Goal: Find specific page/section: Find specific page/section

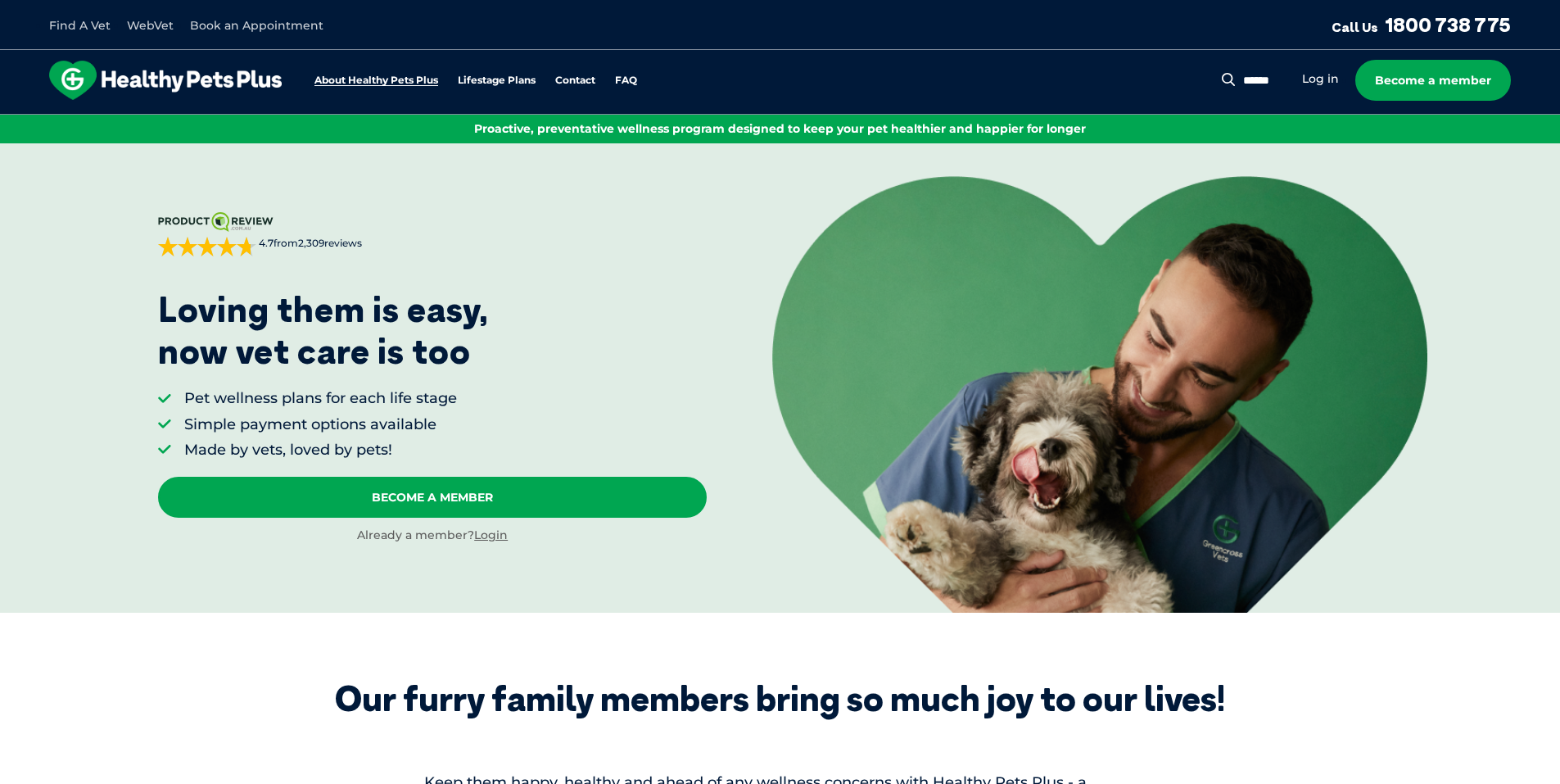
click at [404, 81] on link "About Healthy Pets Plus" at bounding box center [376, 80] width 123 height 10
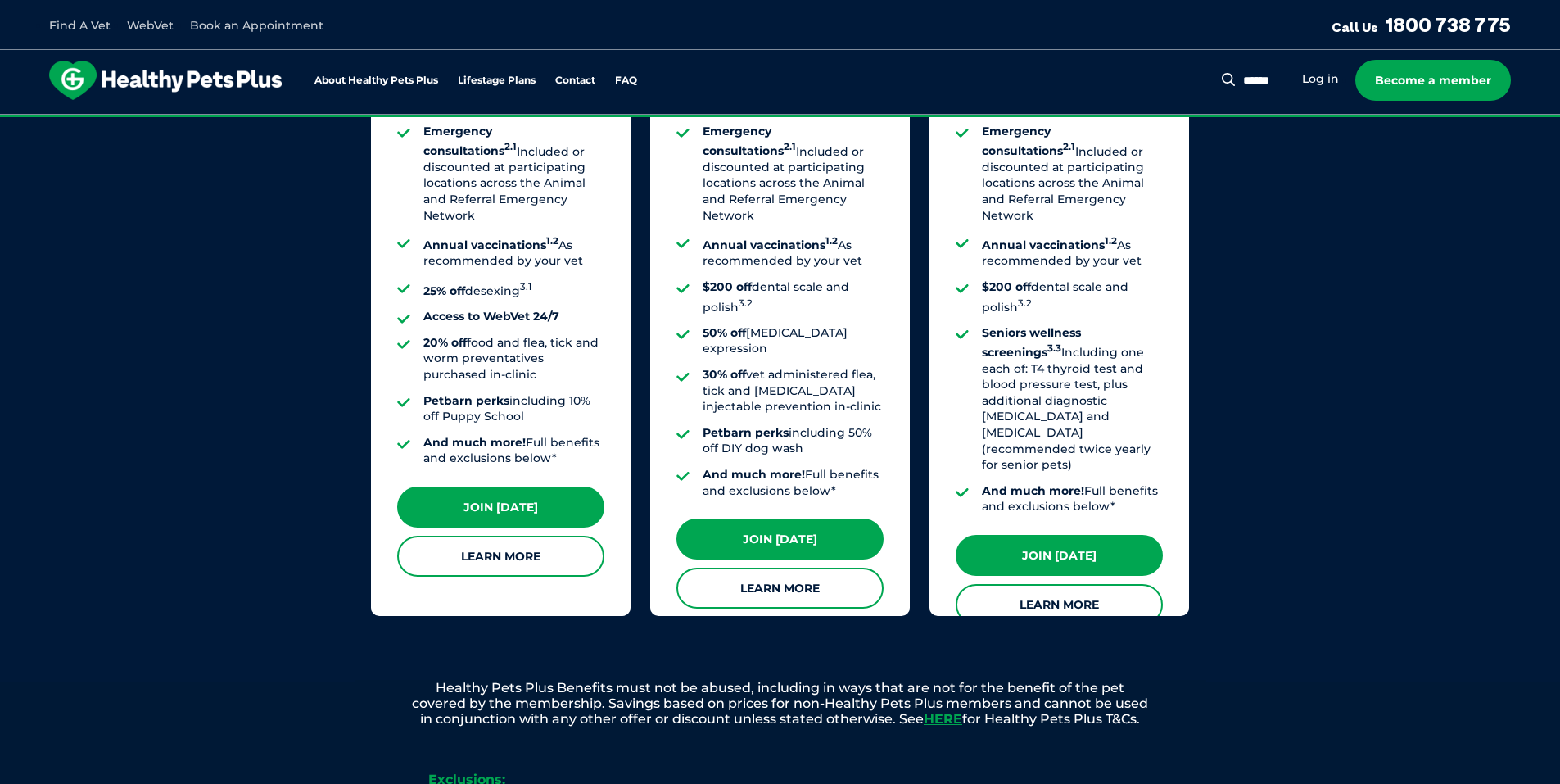
scroll to position [1485, 0]
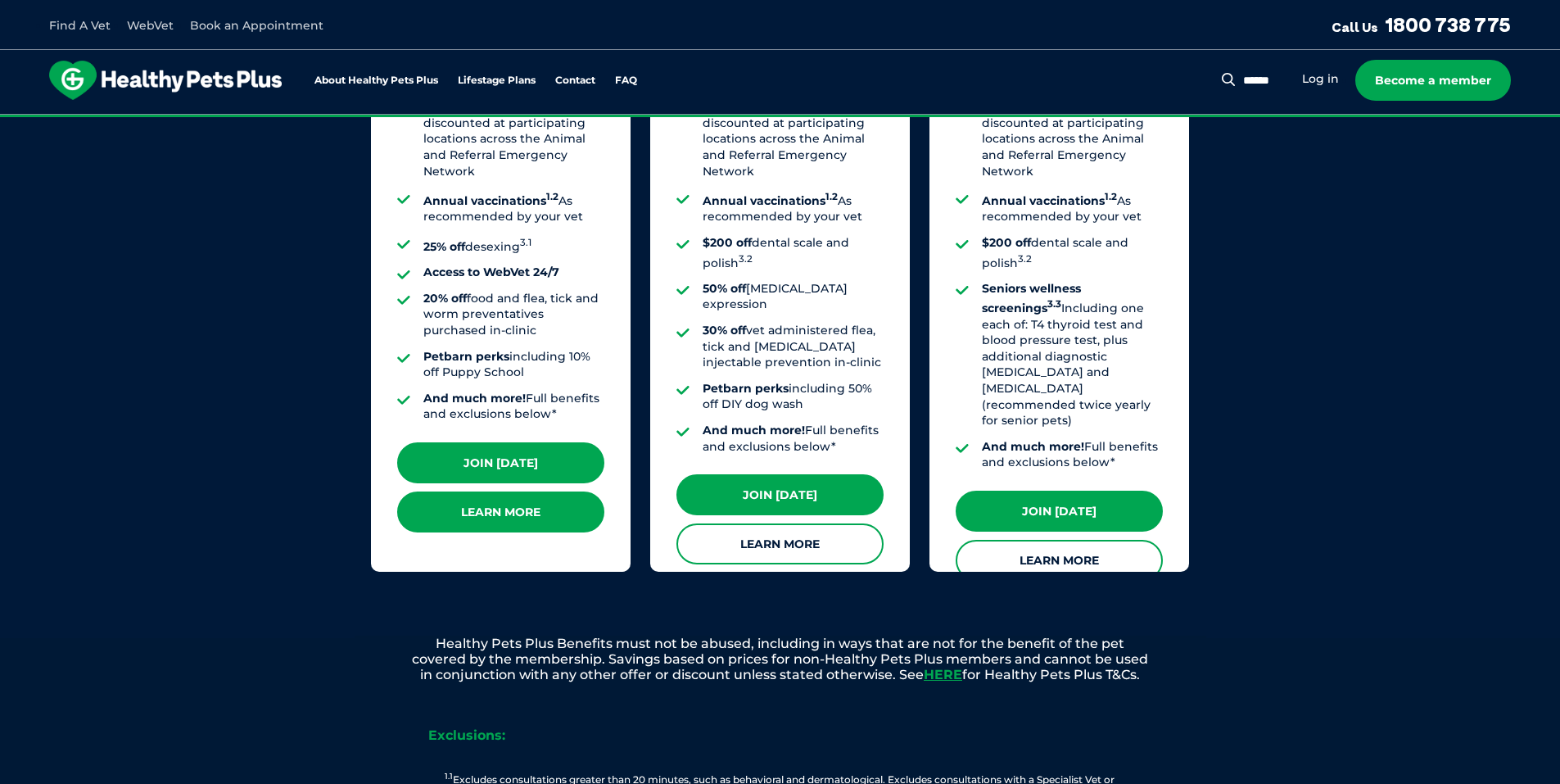
click at [515, 499] on link "Learn More" at bounding box center [501, 512] width 208 height 41
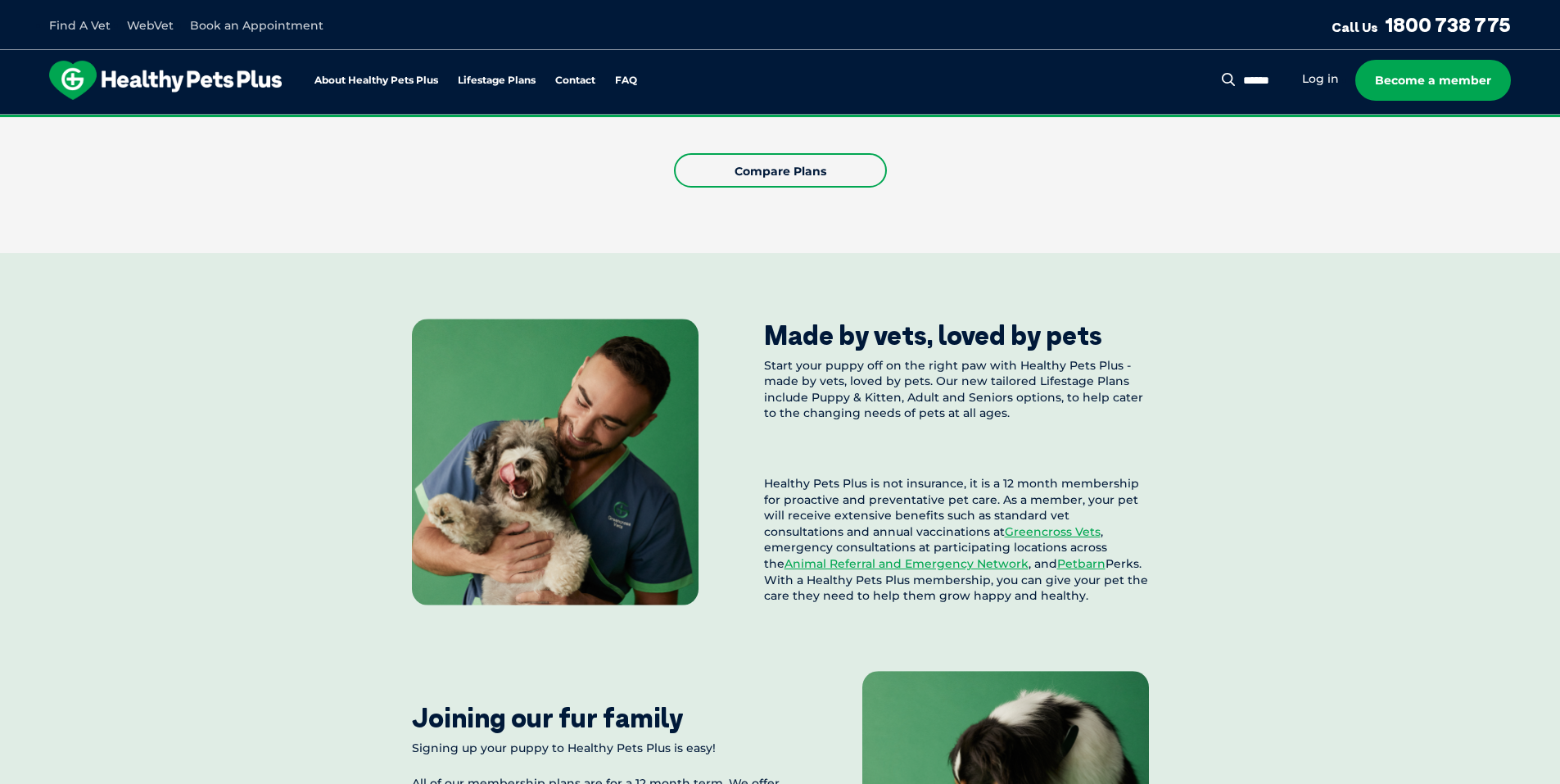
scroll to position [1310, 0]
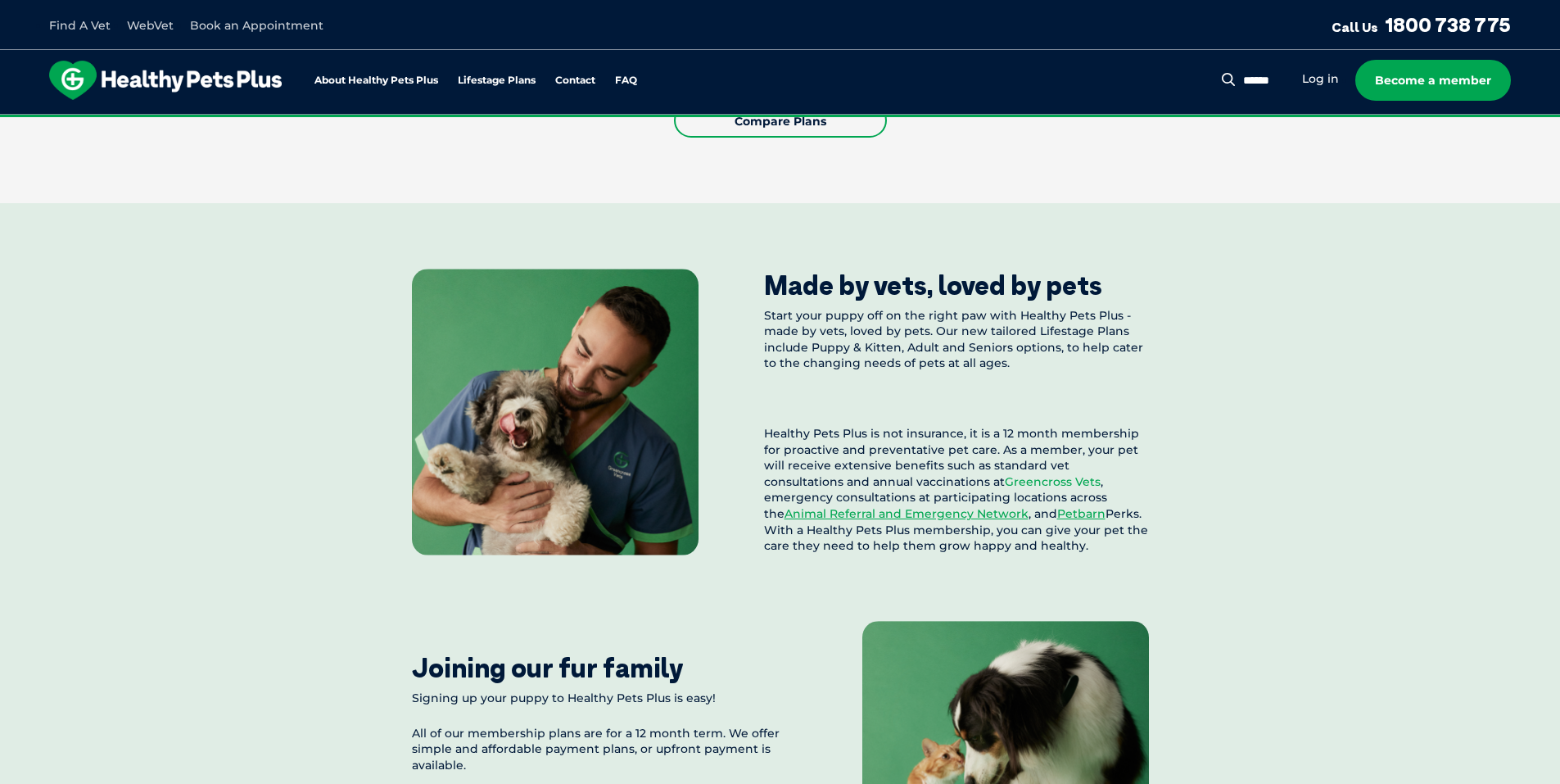
click at [1005, 489] on link "Greencross Vets" at bounding box center [1052, 481] width 96 height 15
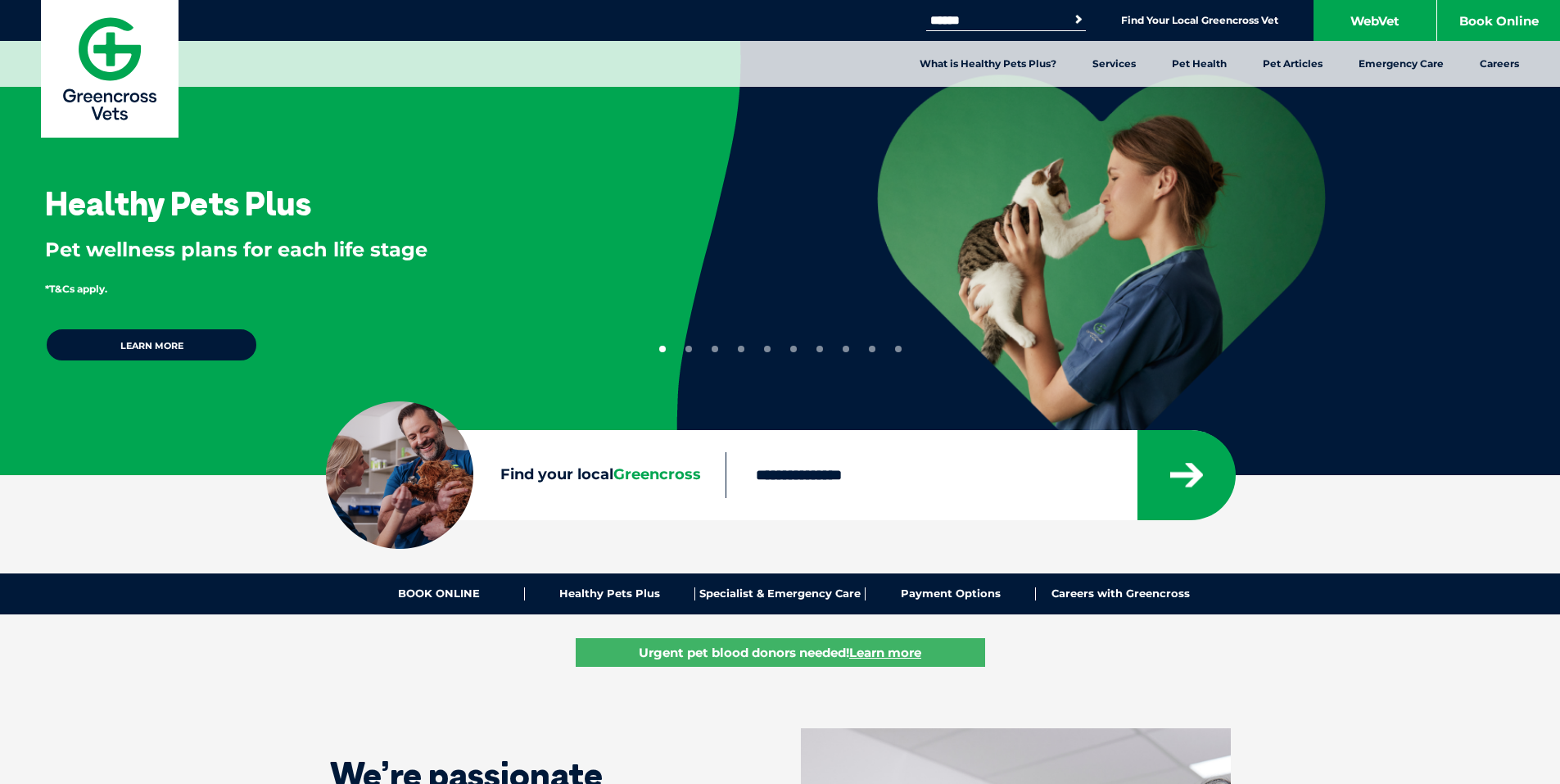
click at [779, 469] on input "Find your local Greencross" at bounding box center [931, 475] width 411 height 46
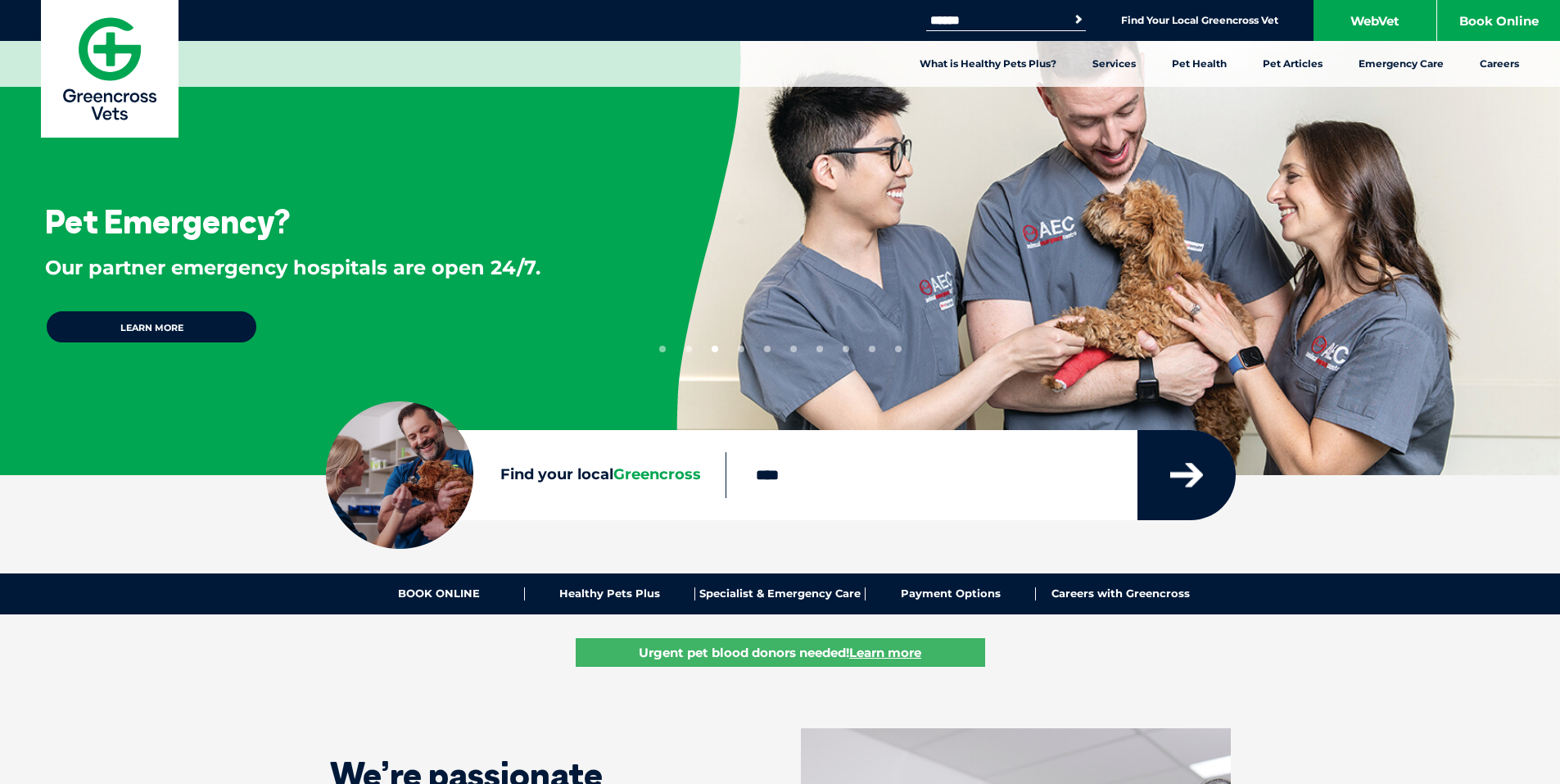
type input "****"
click at [1171, 473] on icon "submit" at bounding box center [1186, 475] width 33 height 24
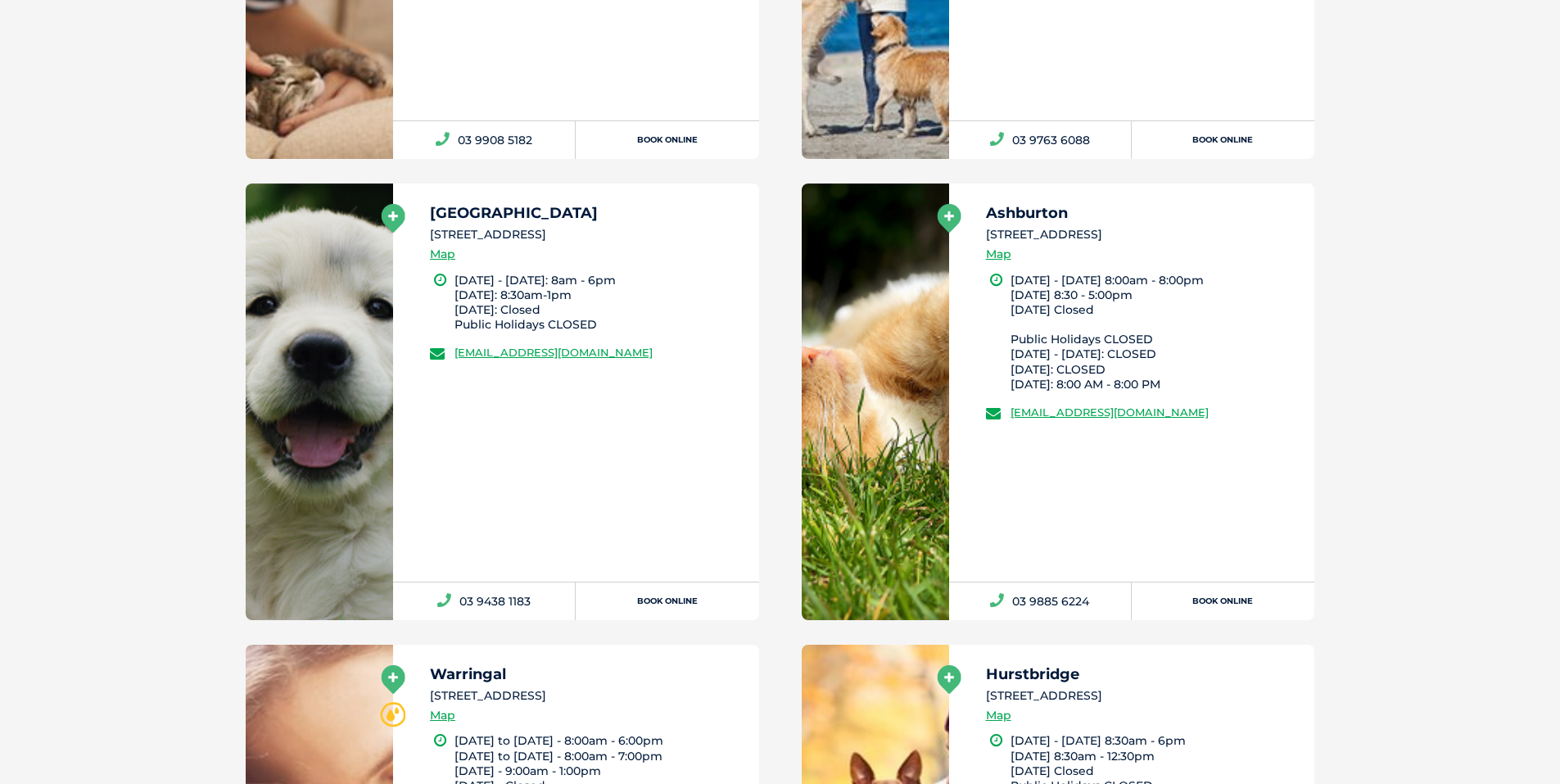
scroll to position [2177, 0]
